Goal: Find specific page/section: Find specific page/section

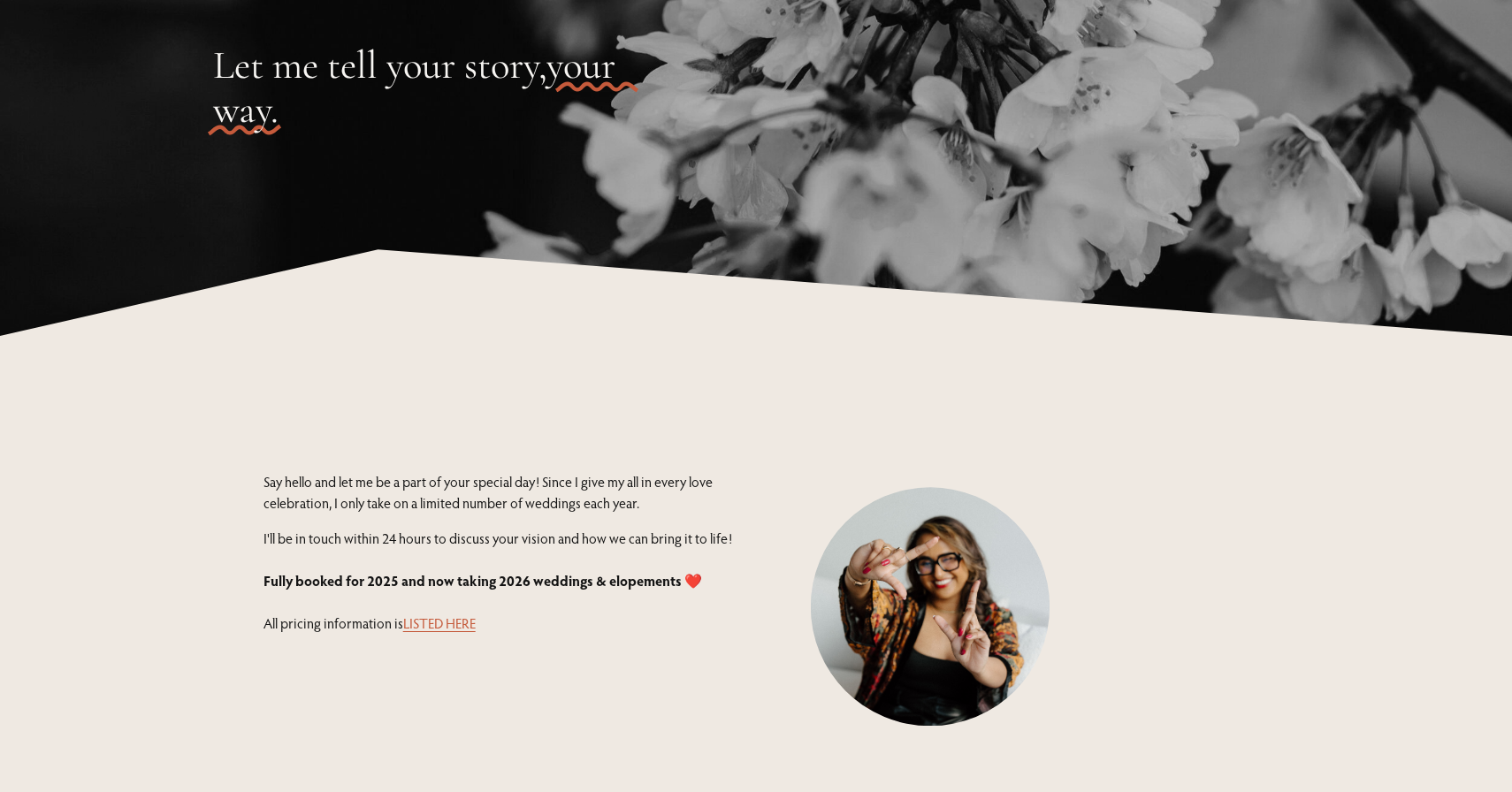
scroll to position [198, 0]
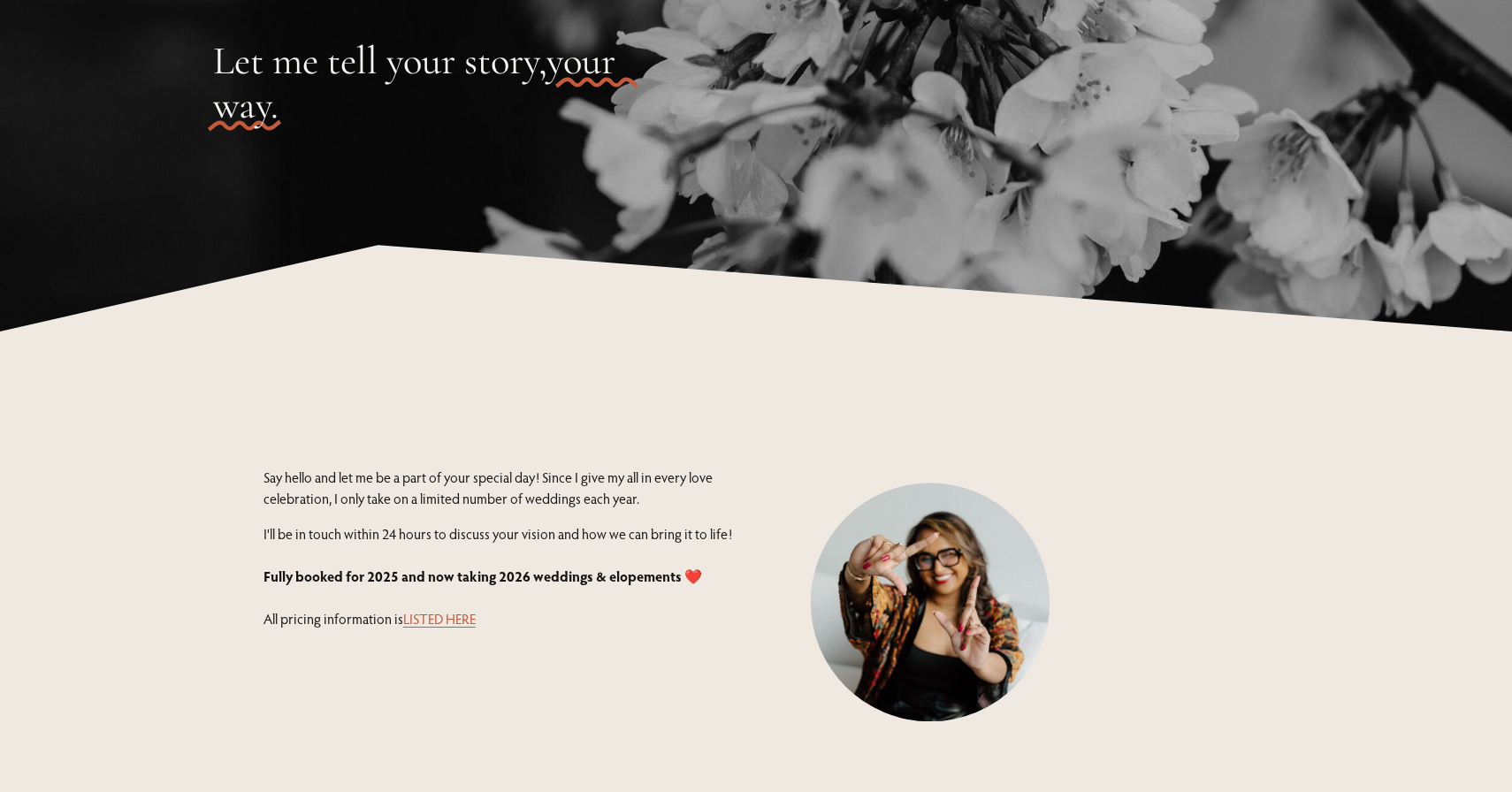
click at [462, 615] on link "LISTED HERE" at bounding box center [439, 618] width 73 height 18
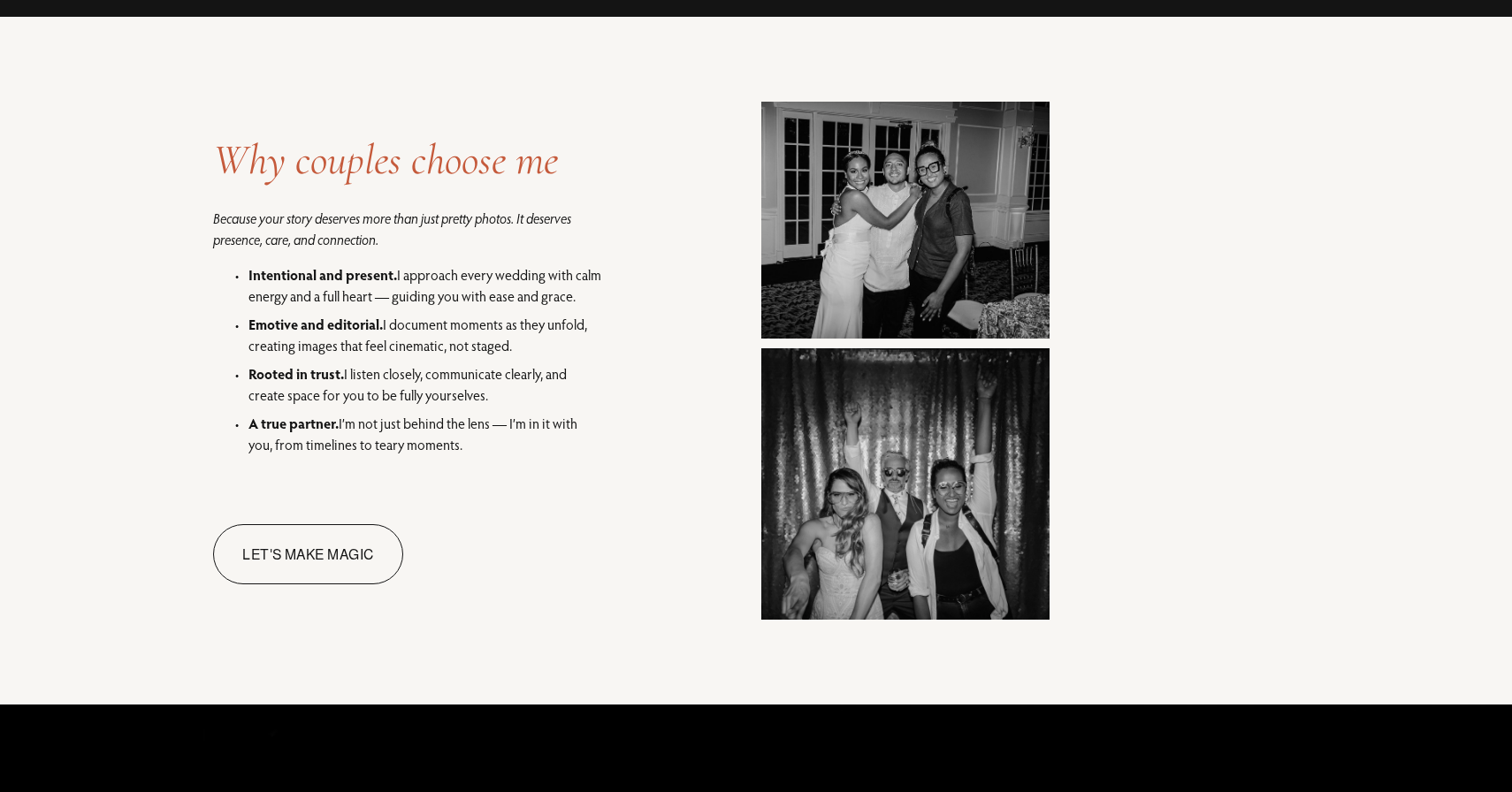
scroll to position [1656, 0]
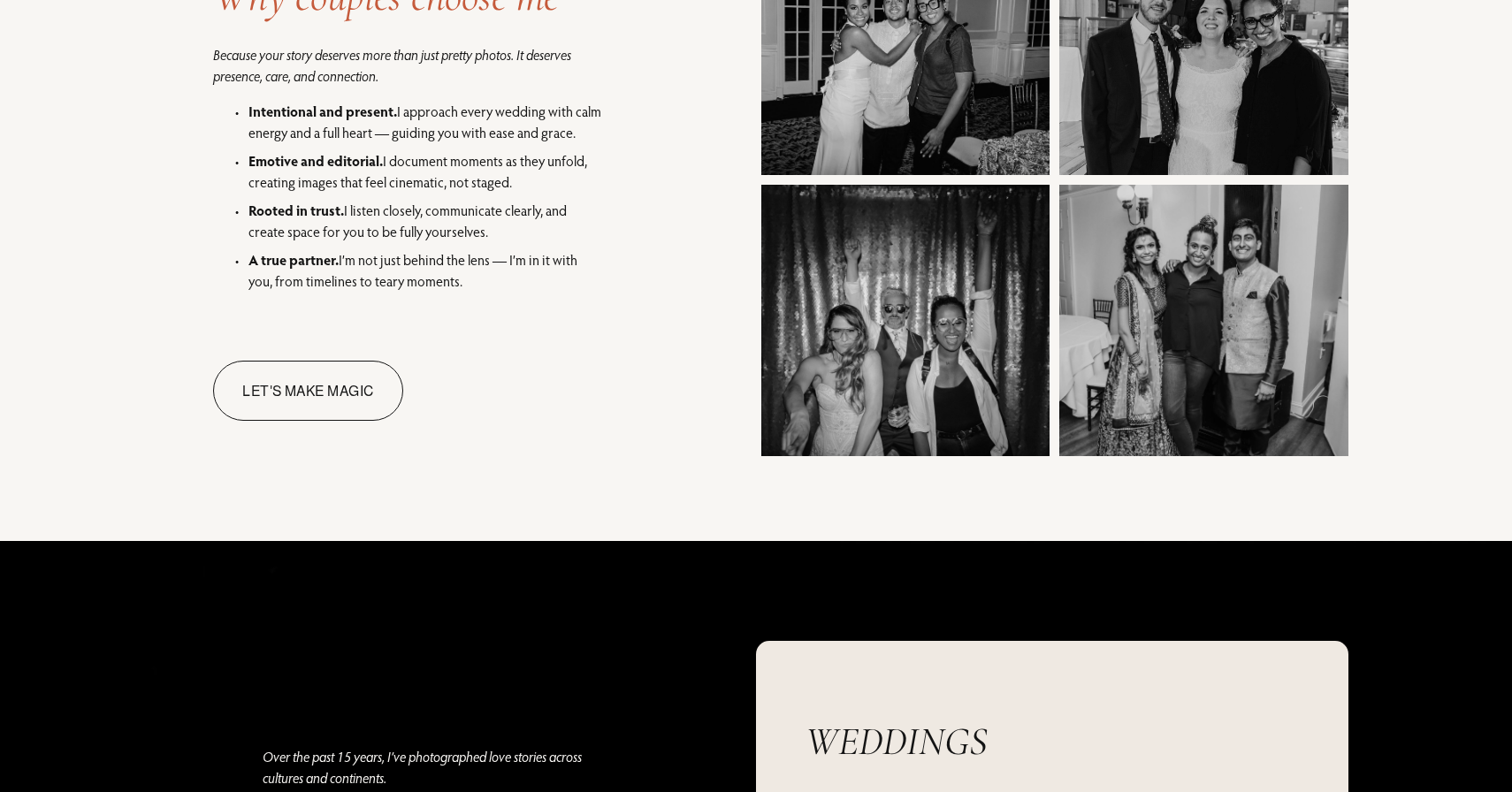
click at [366, 390] on link "Let's make magic" at bounding box center [307, 391] width 189 height 61
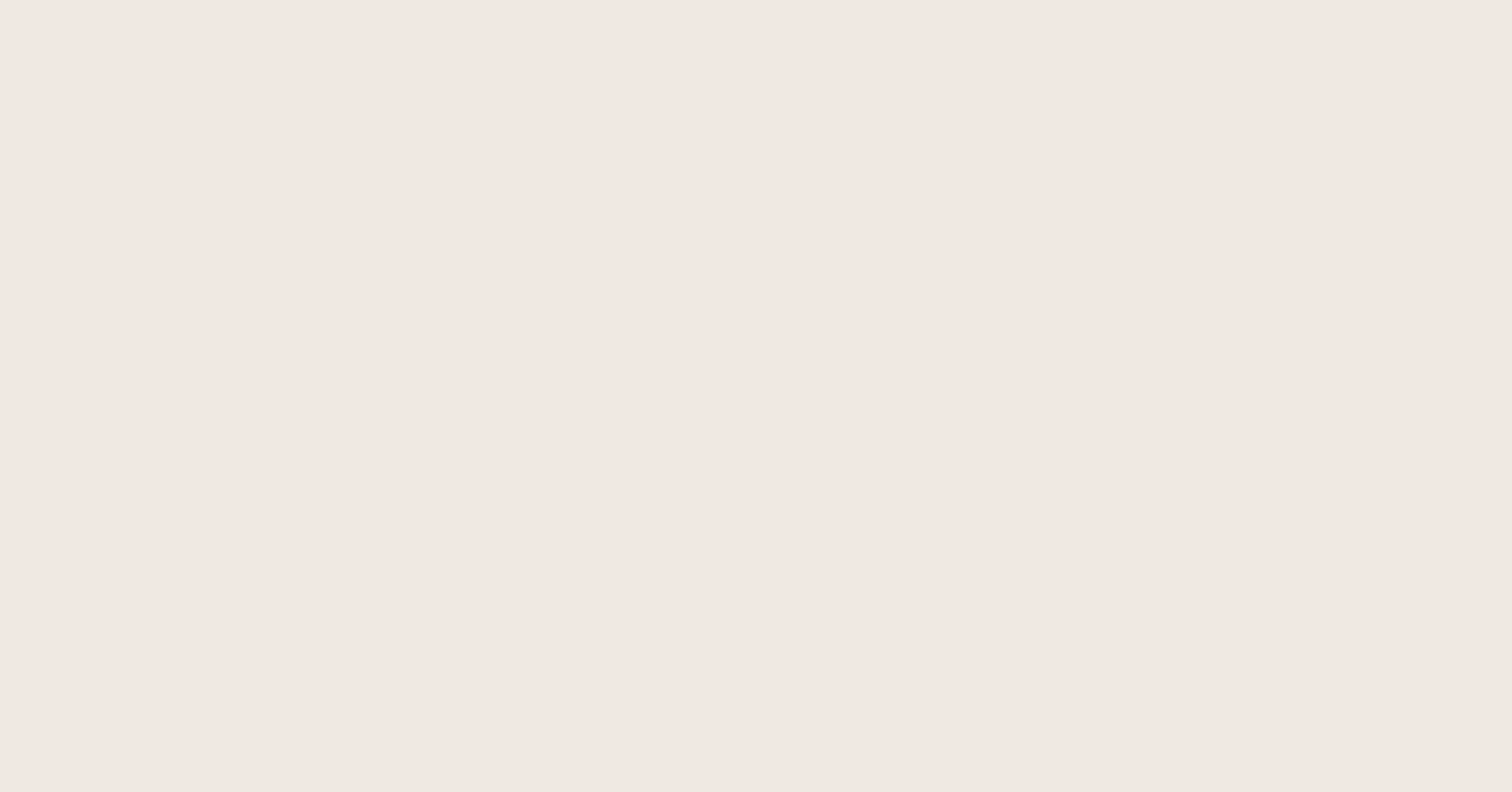
scroll to position [1725, 0]
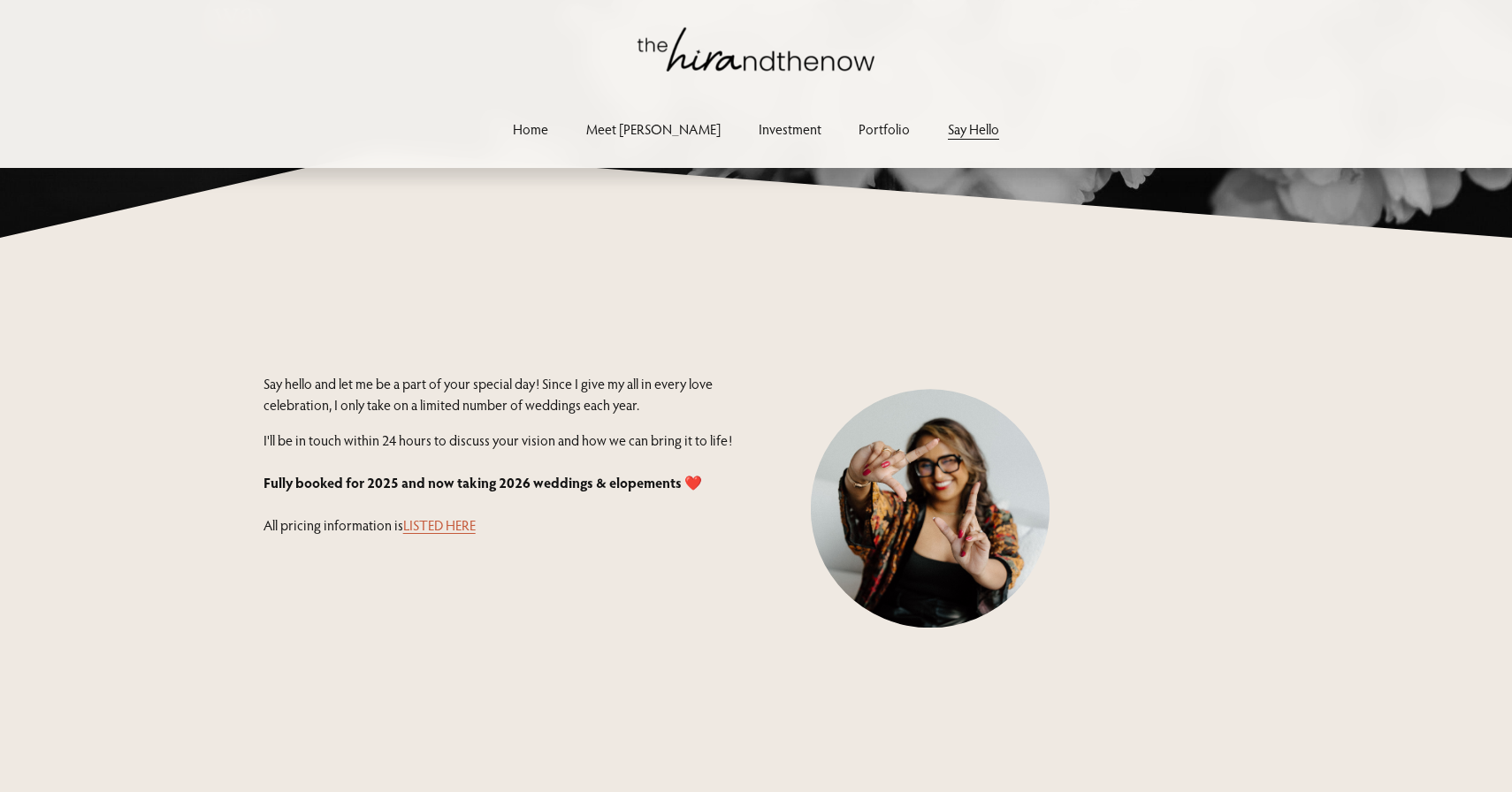
scroll to position [17, 0]
